Goal: Find specific page/section: Find specific page/section

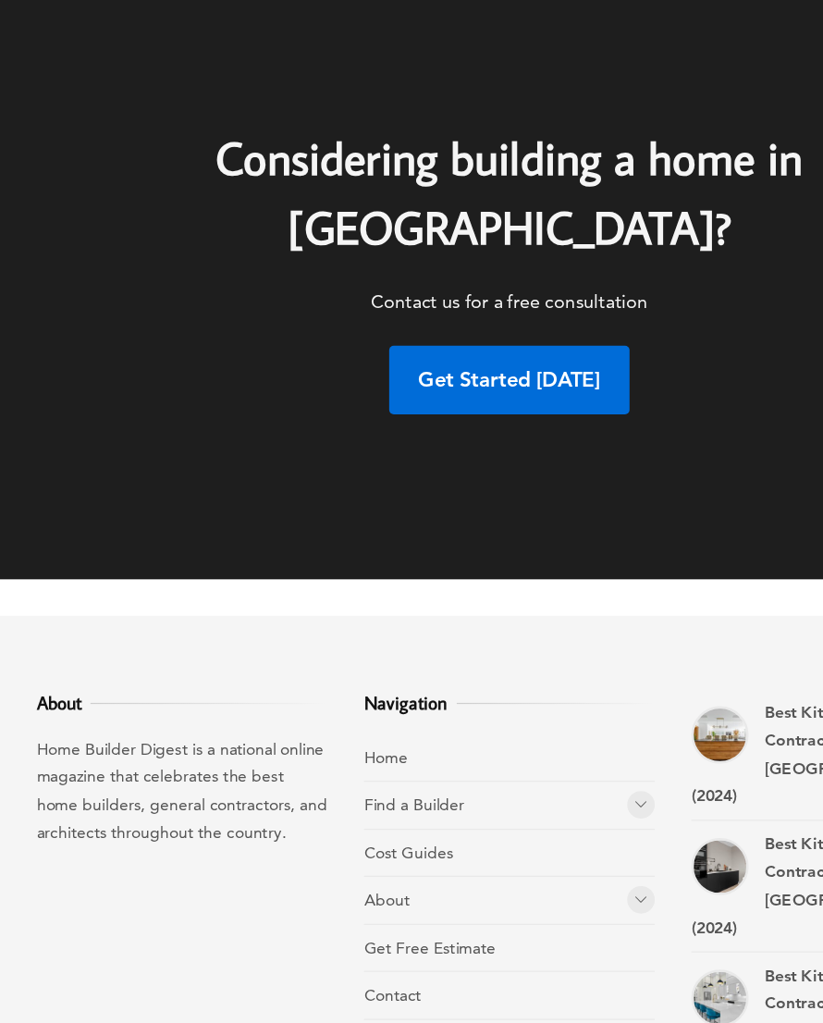
scroll to position [9639, 0]
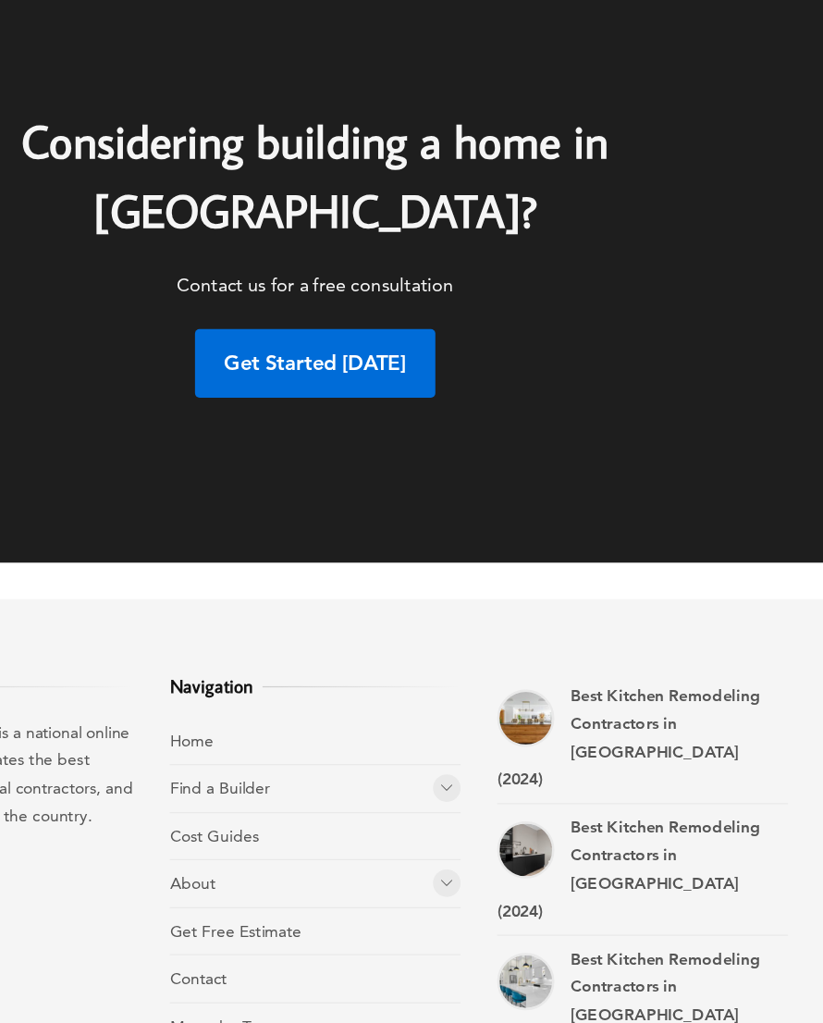
click at [512, 799] on icon at bounding box center [517, 806] width 11 height 14
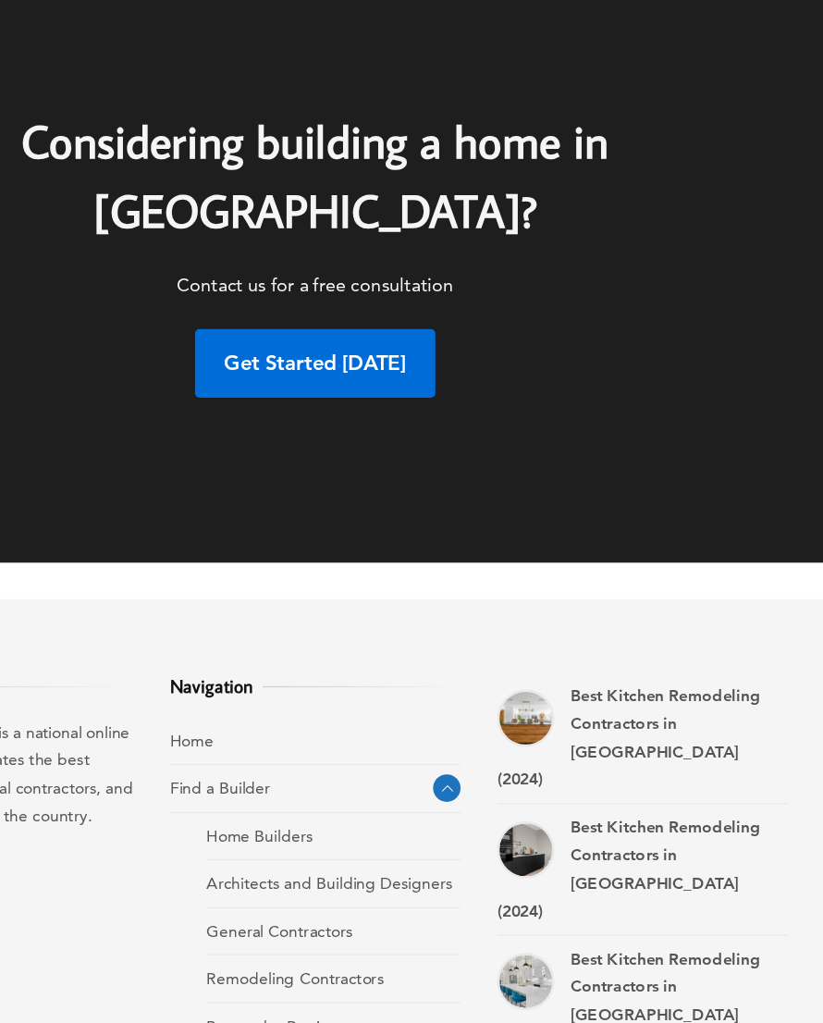
click at [324, 990] on link "Browse by Region" at bounding box center [377, 998] width 106 height 17
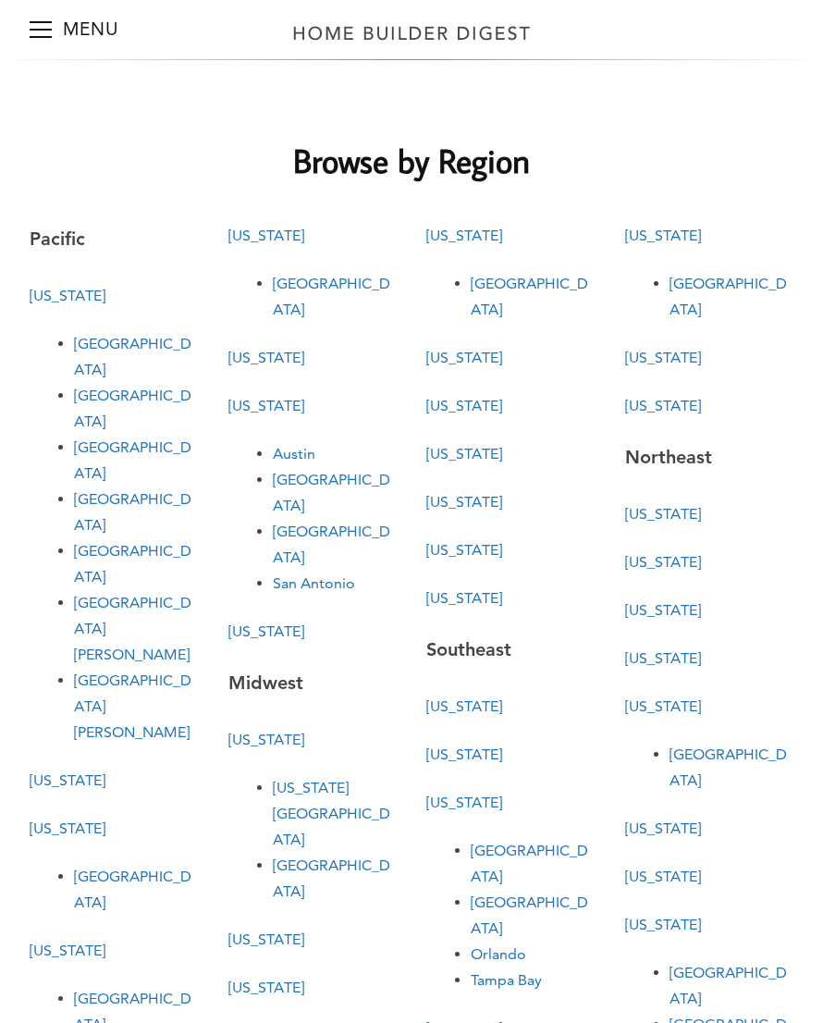
scroll to position [49, 0]
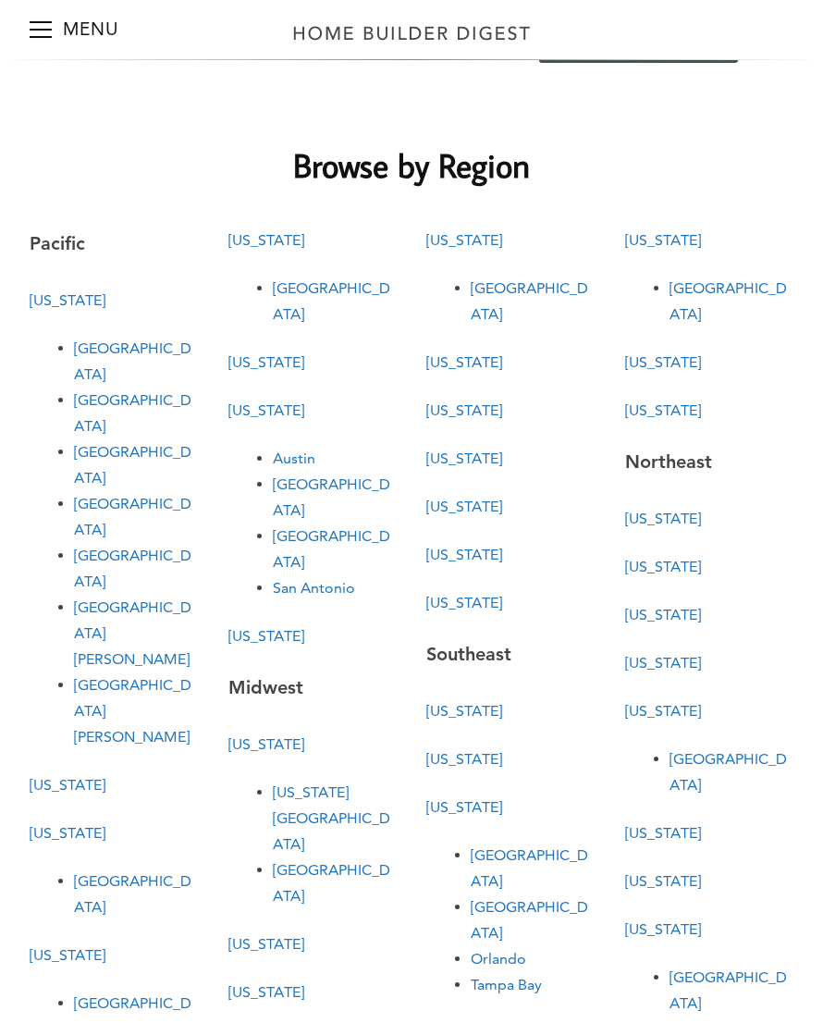
click at [255, 238] on link "Nevada" at bounding box center [266, 240] width 76 height 18
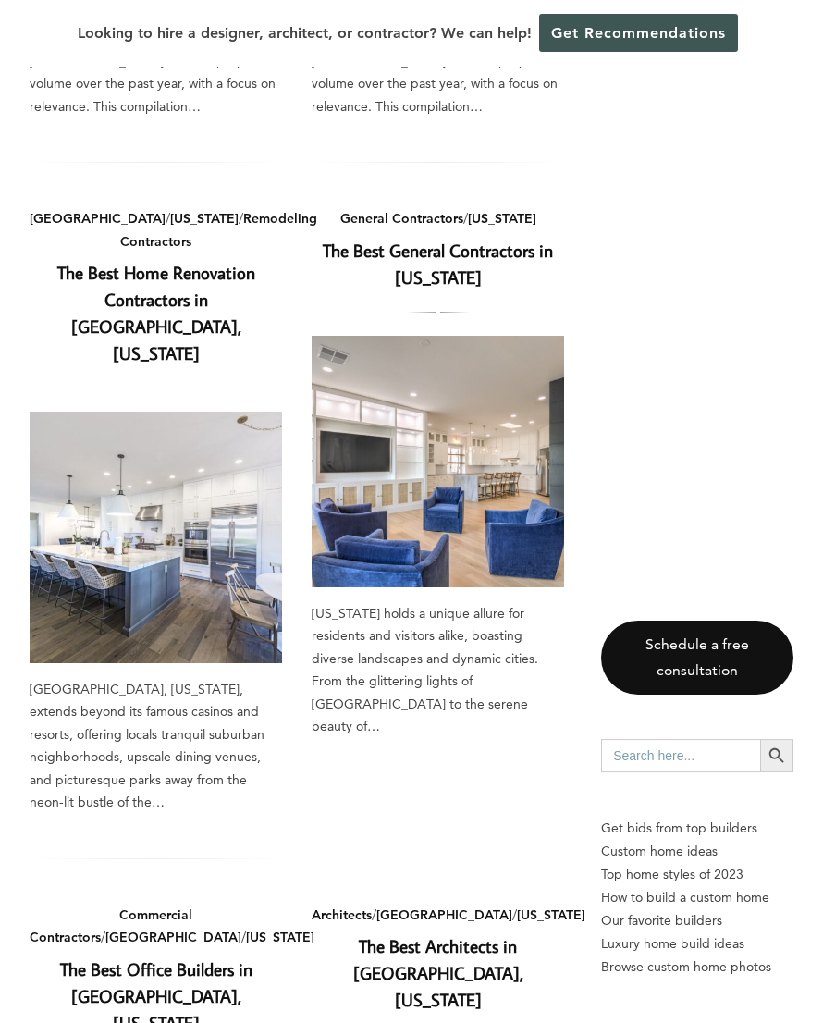
scroll to position [1991, 0]
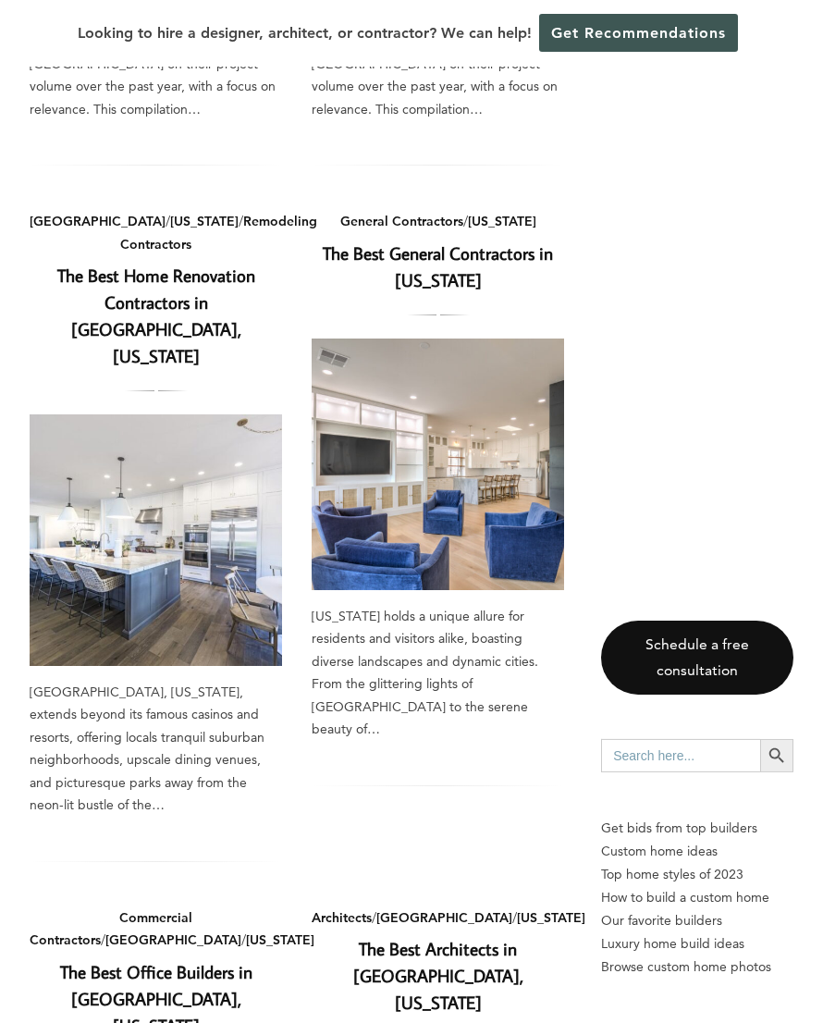
click at [461, 241] on link "The Best General Contractors in Nevada" at bounding box center [438, 266] width 230 height 50
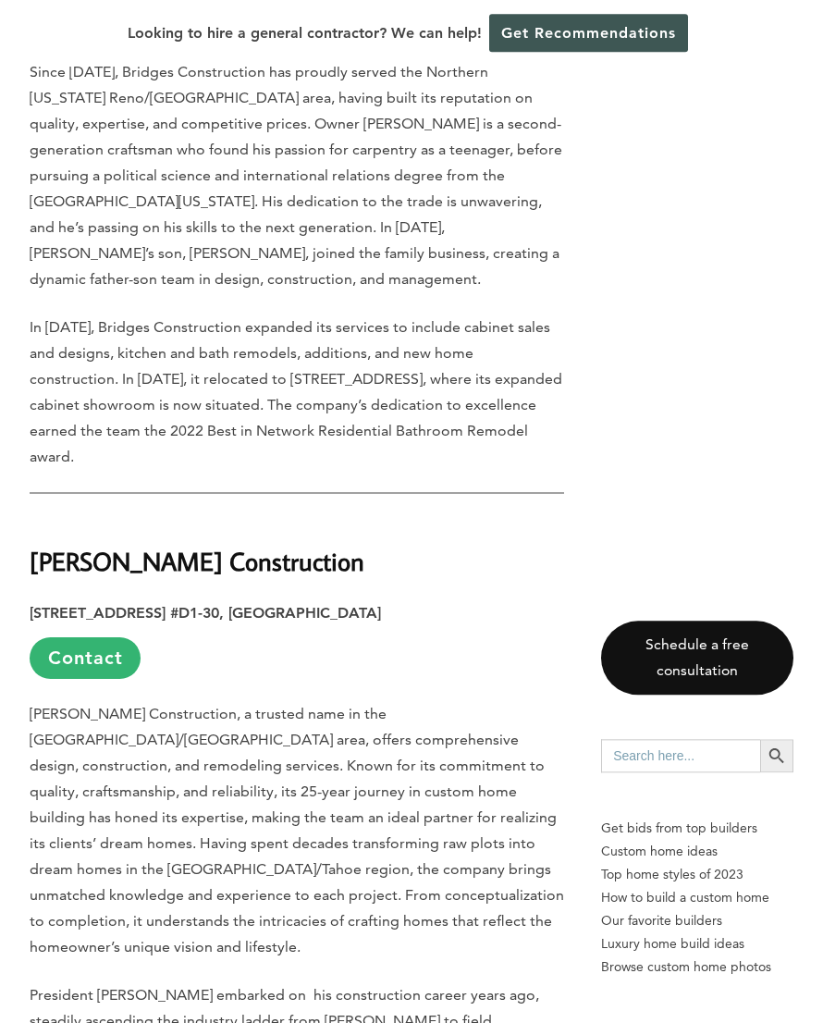
scroll to position [4048, 0]
